Goal: Task Accomplishment & Management: Manage account settings

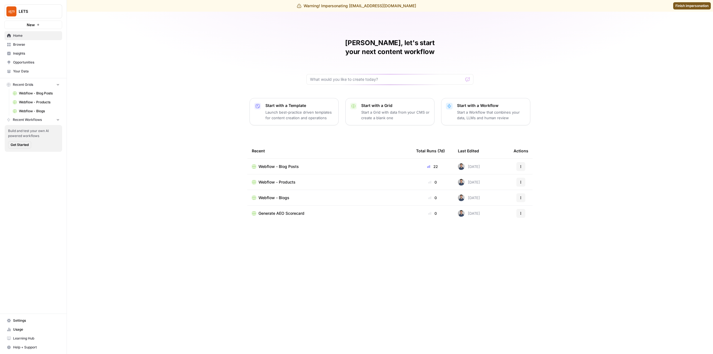
click at [27, 334] on link "Usage" at bounding box center [33, 329] width 58 height 9
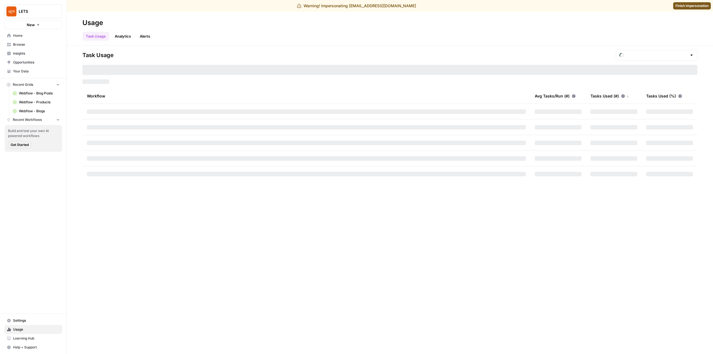
type input "October Tasks"
click at [630, 53] on div "October Tasks" at bounding box center [657, 55] width 82 height 11
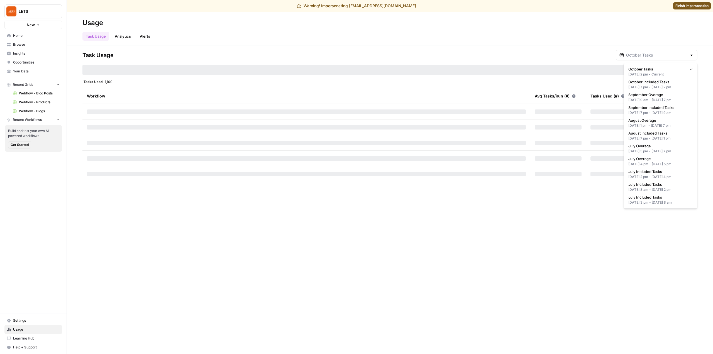
type input "October Tasks"
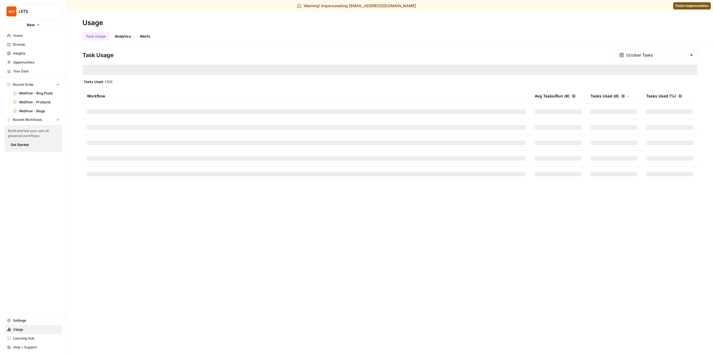
click at [289, 249] on div "Task Usage October Tasks Tasks Used: 1,100 Workflow Avg Tasks/Run (#) Tasks Use…" at bounding box center [390, 199] width 646 height 309
click at [652, 52] on div "October Tasks" at bounding box center [657, 55] width 82 height 11
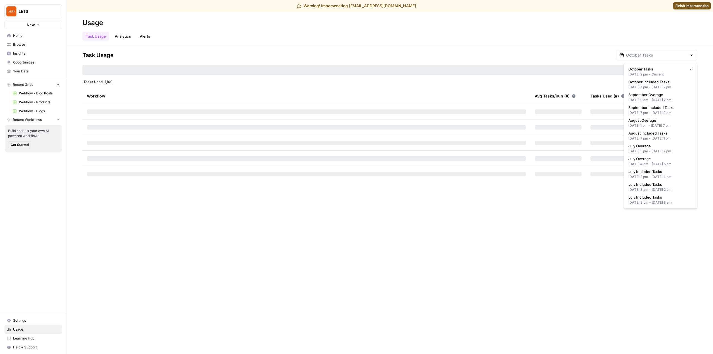
type input "October Tasks"
click at [386, 232] on div "Task Usage October Tasks Tasks Used: 1,100 Workflow Avg Tasks/Run (#) Tasks Use…" at bounding box center [390, 199] width 646 height 309
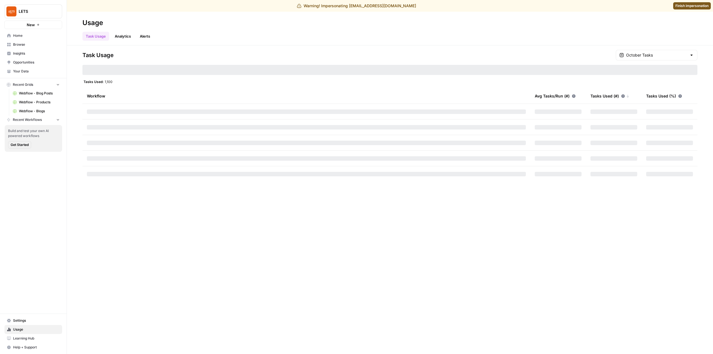
click at [38, 322] on span "Settings" at bounding box center [36, 320] width 47 height 5
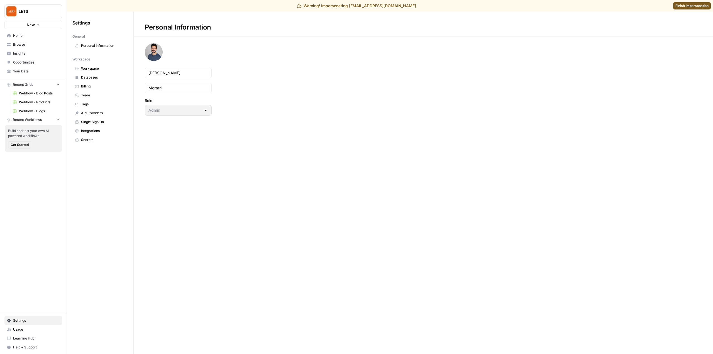
click at [94, 84] on span "Billing" at bounding box center [103, 86] width 44 height 5
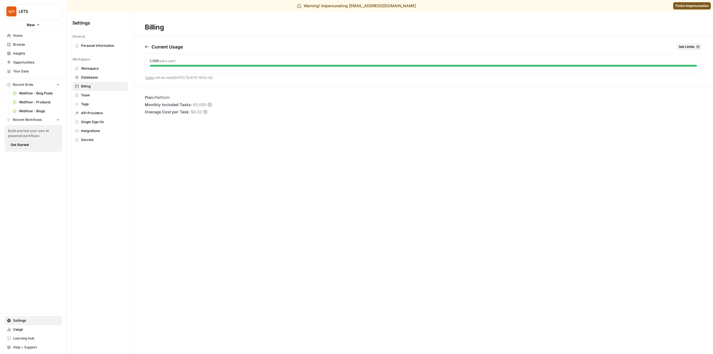
click at [687, 51] on div "Current Usage Set Limits" at bounding box center [423, 47] width 557 height 9
click at [691, 48] on span "Set Limits" at bounding box center [687, 46] width 16 height 5
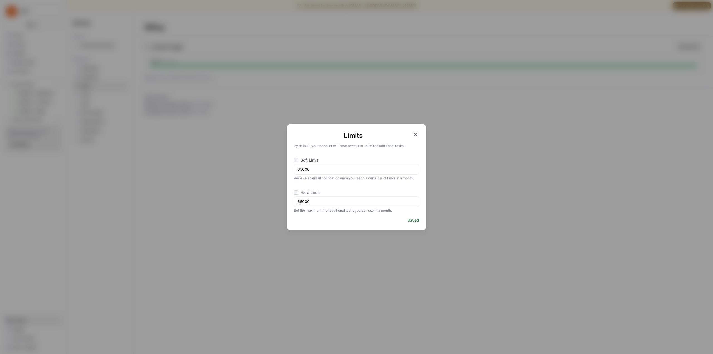
click at [415, 134] on icon "button" at bounding box center [416, 135] width 4 height 4
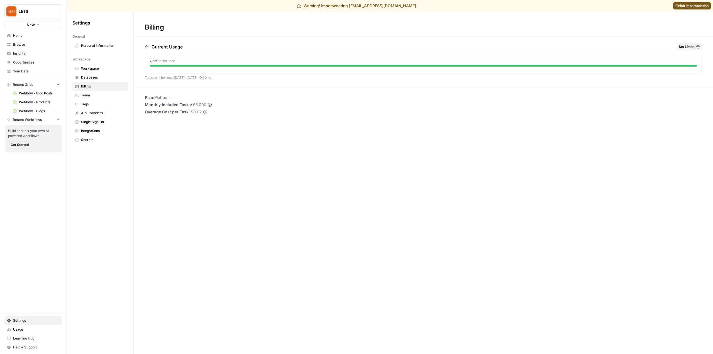
click at [239, 179] on div "Billing Current Usage Set Limits 7,559 tasks used Tasks will be reset [DATE] ([…" at bounding box center [424, 183] width 580 height 342
click at [37, 332] on span "Usage" at bounding box center [36, 329] width 47 height 5
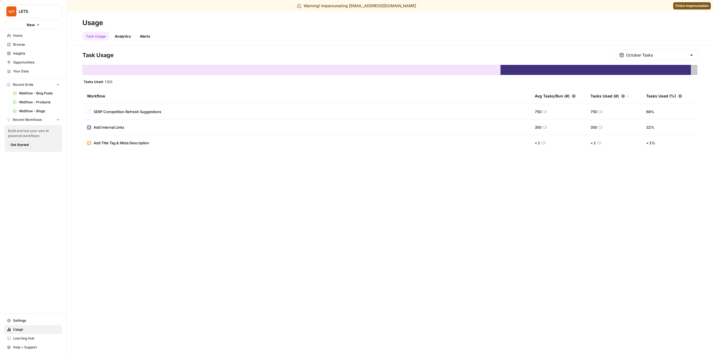
click at [26, 320] on span "Settings" at bounding box center [36, 320] width 47 height 5
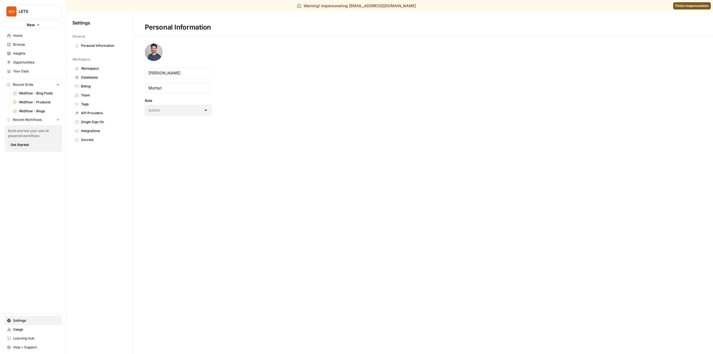
click at [95, 87] on span "Billing" at bounding box center [103, 86] width 44 height 5
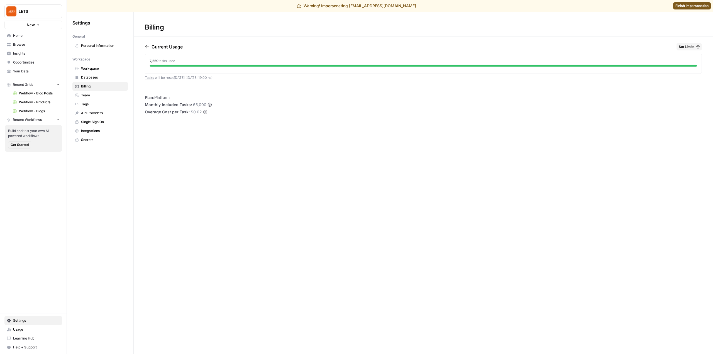
click at [686, 2] on link "Finish impersonation" at bounding box center [692, 5] width 38 height 7
